Goal: Information Seeking & Learning: Find specific page/section

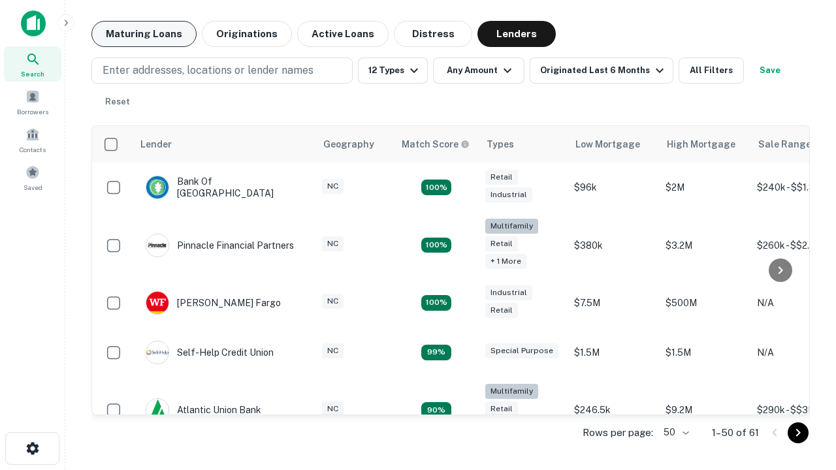
click at [144, 34] on button "Maturing Loans" at bounding box center [143, 34] width 105 height 26
